Goal: Find specific page/section: Find specific page/section

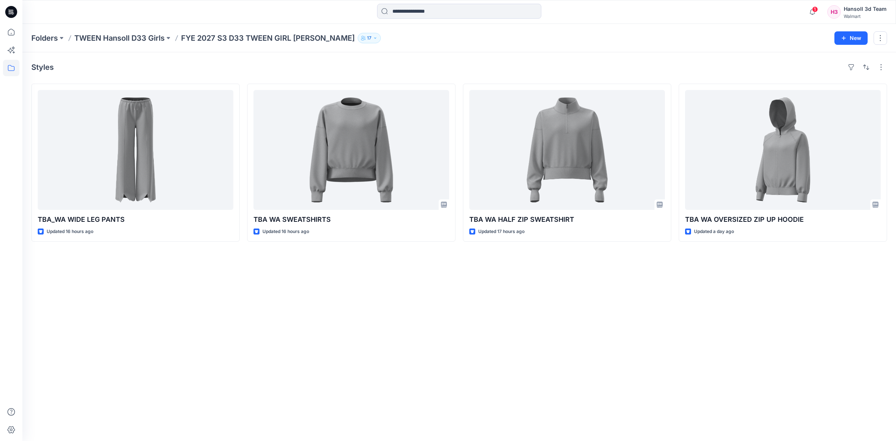
click at [447, 344] on div "Styles TBA_WA WIDE LEG PANTS Updated 16 hours ago TBA WA SWEATSHIRTS Updated 16…" at bounding box center [458, 246] width 873 height 389
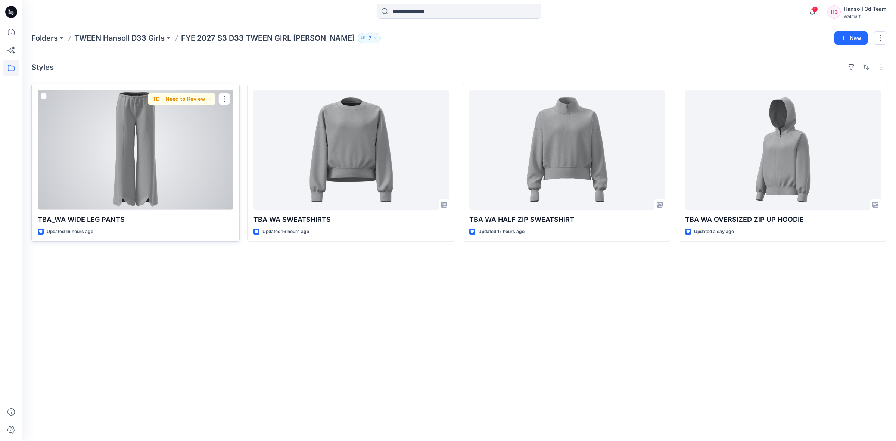
click at [170, 147] on div at bounding box center [136, 150] width 196 height 120
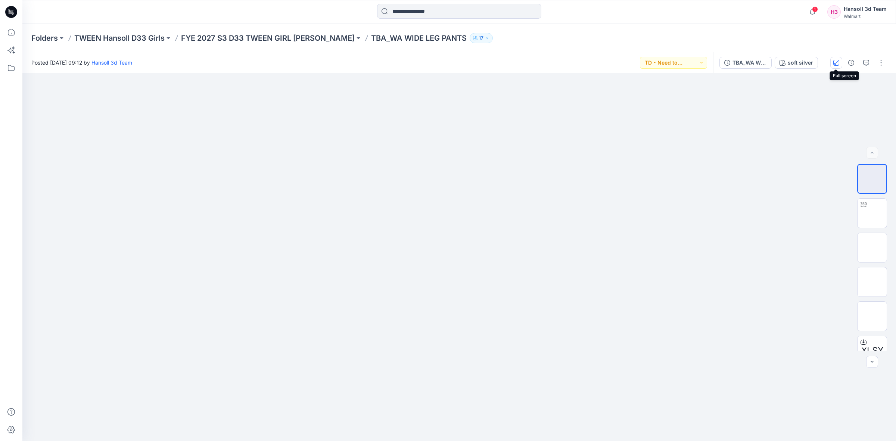
click at [833, 60] on icon "button" at bounding box center [836, 63] width 6 height 6
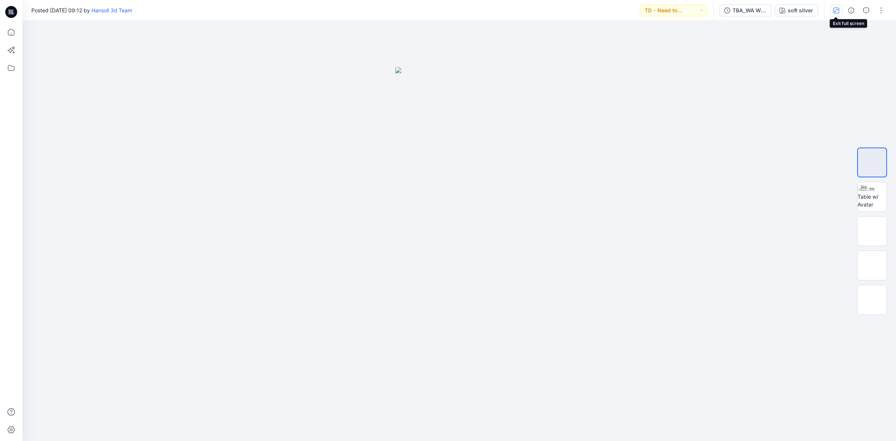
click at [833, 9] on icon "button" at bounding box center [836, 10] width 6 height 6
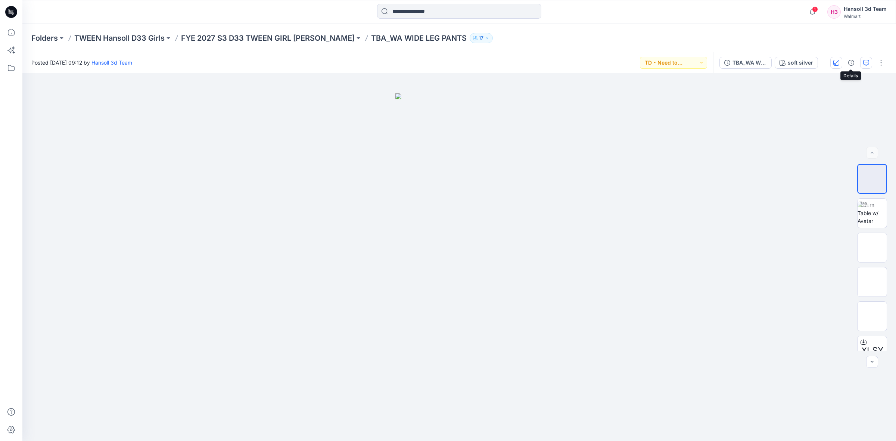
click at [860, 62] on button "button" at bounding box center [866, 63] width 12 height 12
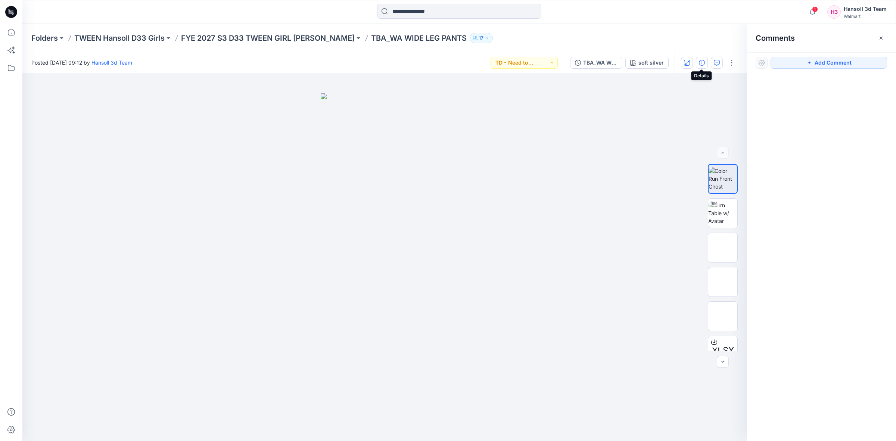
click at [702, 64] on icon "button" at bounding box center [702, 63] width 6 height 6
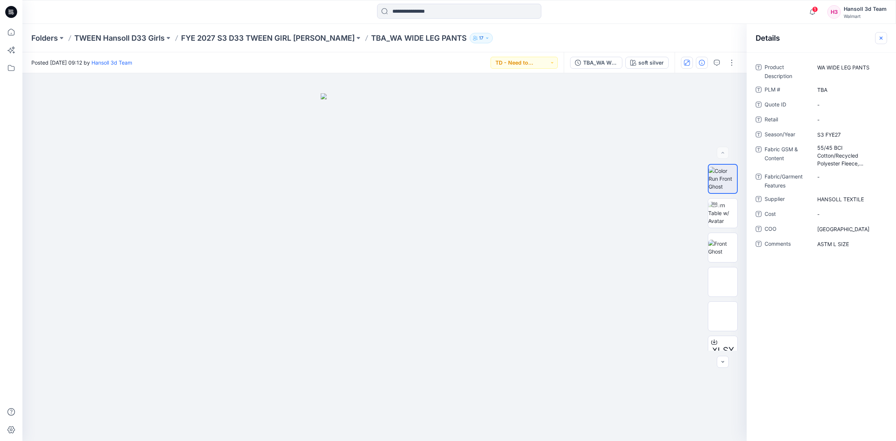
click at [881, 36] on icon "button" at bounding box center [881, 38] width 6 height 6
